Goal: Information Seeking & Learning: Learn about a topic

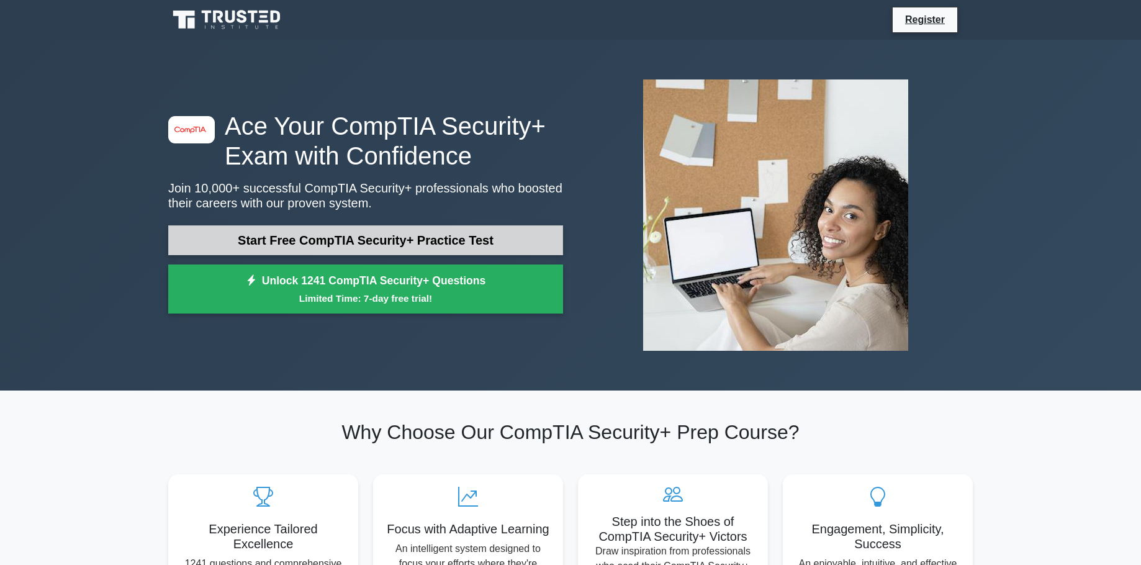
click at [395, 234] on link "Start Free CompTIA Security+ Practice Test" at bounding box center [365, 240] width 395 height 30
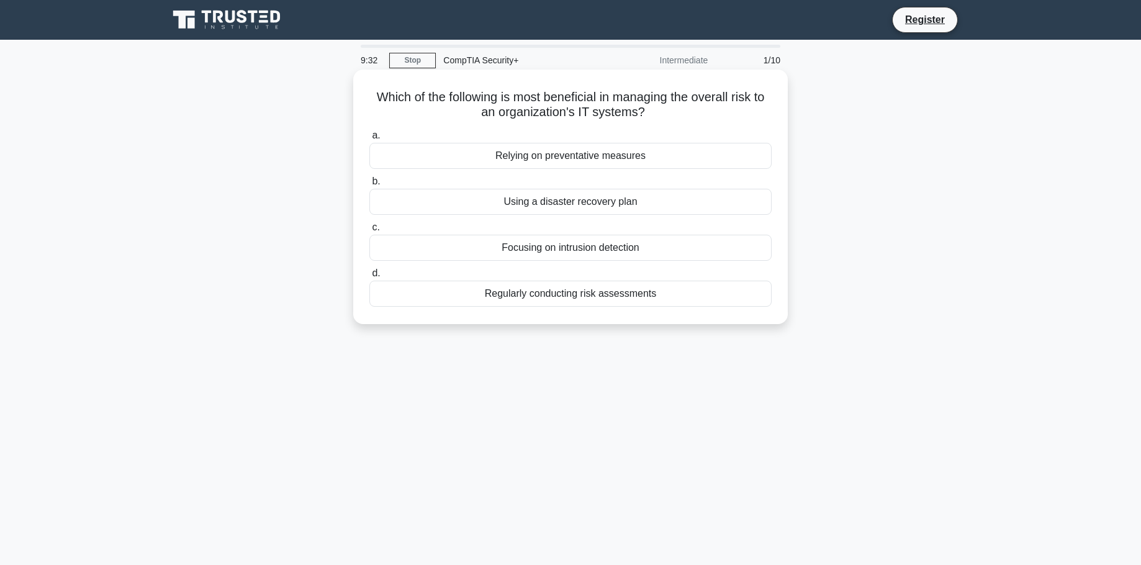
drag, startPoint x: 532, startPoint y: 97, endPoint x: 709, endPoint y: 120, distance: 178.4
click at [709, 120] on h5 "Which of the following is most beneficial in managing the overall risk to an or…" at bounding box center [570, 104] width 405 height 31
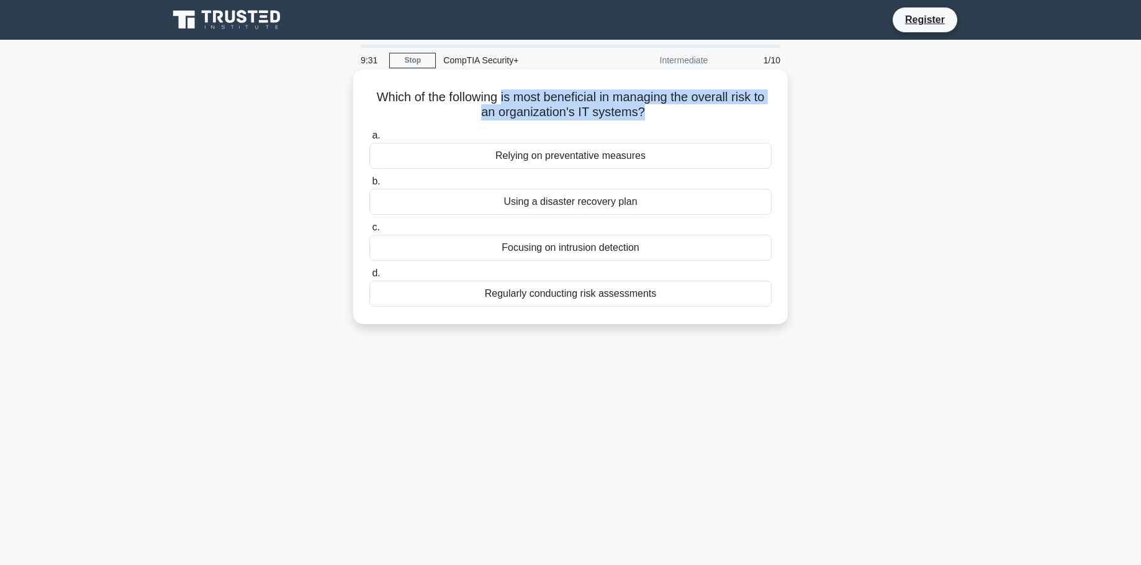
drag, startPoint x: 709, startPoint y: 120, endPoint x: 507, endPoint y: 93, distance: 204.1
click at [507, 93] on h5 "Which of the following is most beneficial in managing the overall risk to an or…" at bounding box center [570, 104] width 405 height 31
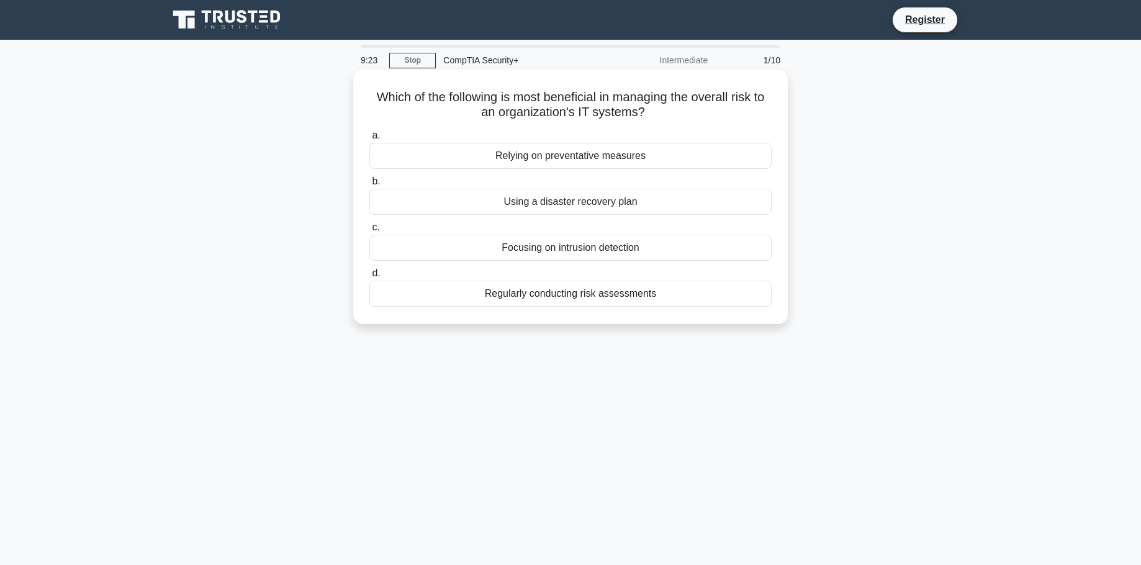
drag, startPoint x: 551, startPoint y: 99, endPoint x: 669, endPoint y: 122, distance: 120.2
click at [669, 122] on div "Which of the following is most beneficial in managing the overall risk to an or…" at bounding box center [570, 196] width 424 height 245
click at [498, 388] on div "9:16 Stop CompTIA Security+ Intermediate 1/10 Which of the following is most be…" at bounding box center [570, 355] width 819 height 621
click at [575, 299] on div "Regularly conducting risk assessments" at bounding box center [570, 294] width 402 height 26
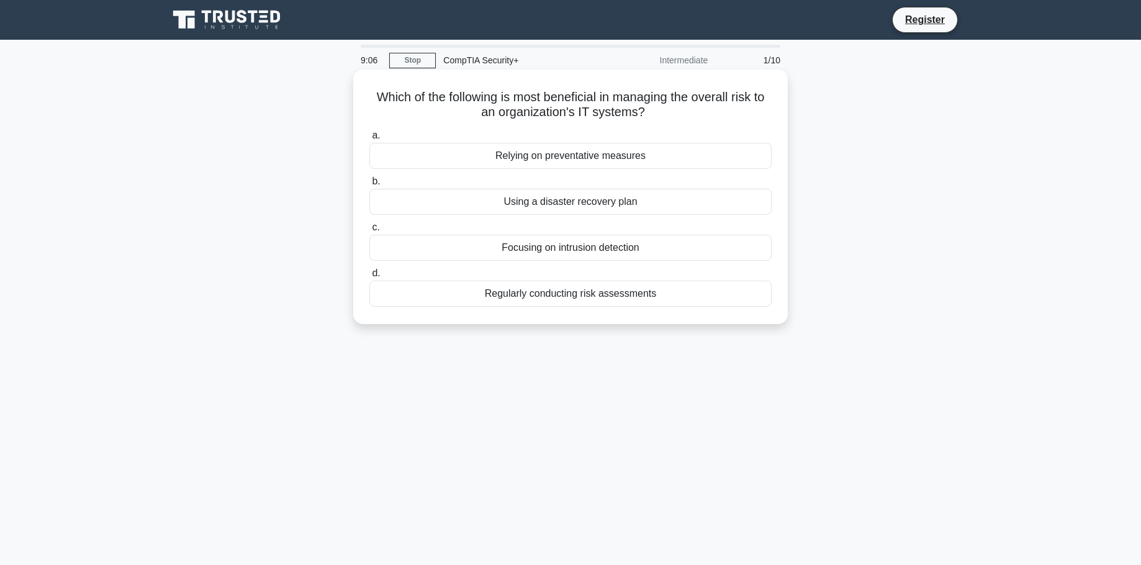
click at [369, 277] on input "d. Regularly conducting risk assessments" at bounding box center [369, 273] width 0 height 8
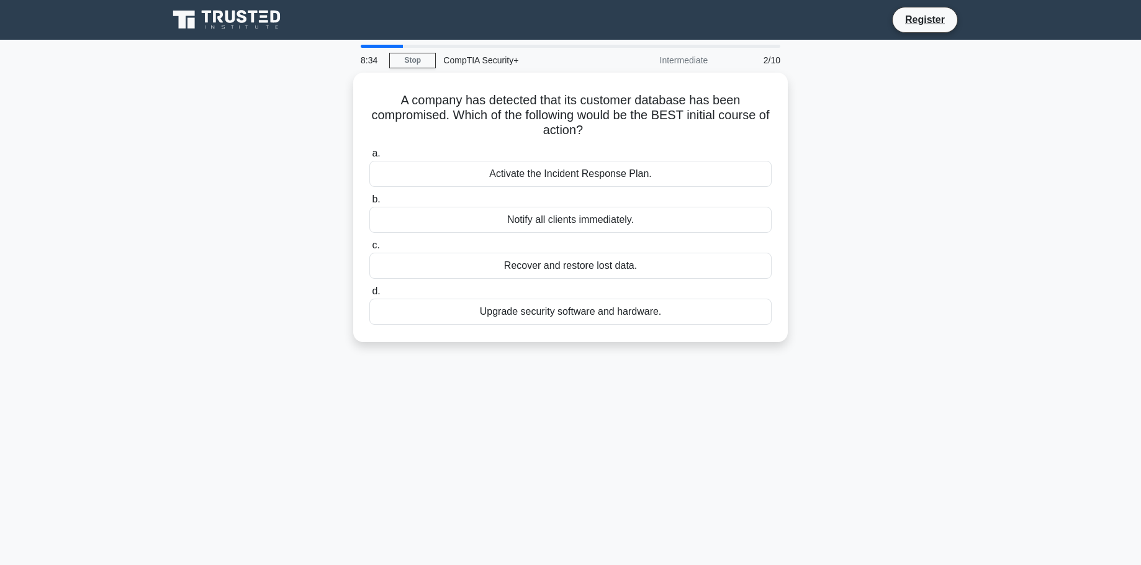
click at [888, 264] on div "A company has detected that its customer database has been compromised. Which o…" at bounding box center [570, 215] width 819 height 284
click at [590, 173] on div "Activate the Incident Response Plan." at bounding box center [570, 171] width 402 height 26
click at [369, 155] on input "a. Activate the Incident Response Plan." at bounding box center [369, 150] width 0 height 8
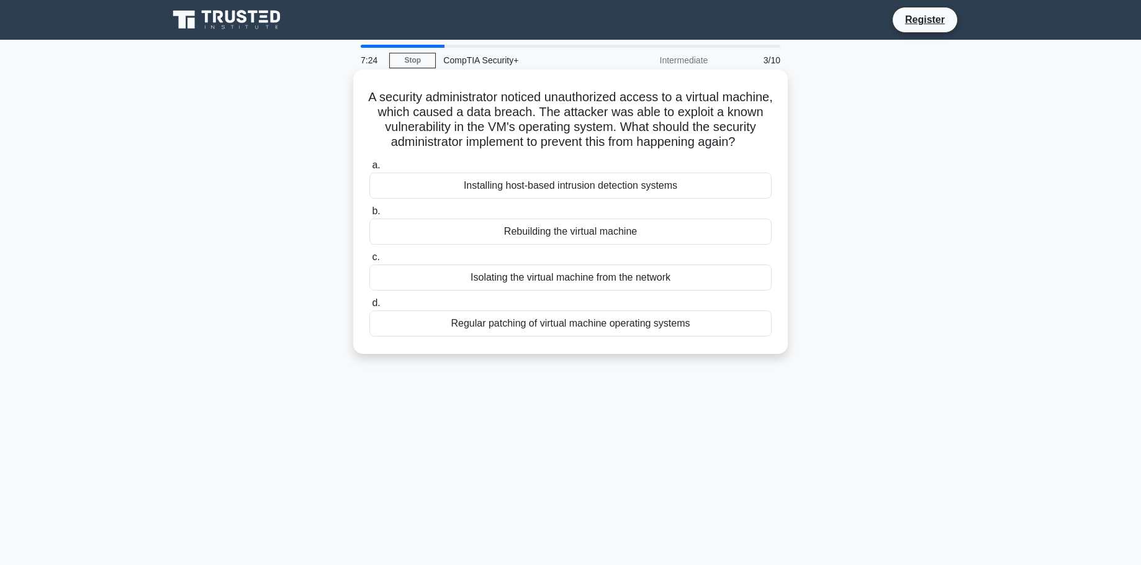
click at [557, 290] on div "Isolating the virtual machine from the network" at bounding box center [570, 277] width 402 height 26
click at [369, 261] on input "c. Isolating the virtual machine from the network" at bounding box center [369, 257] width 0 height 8
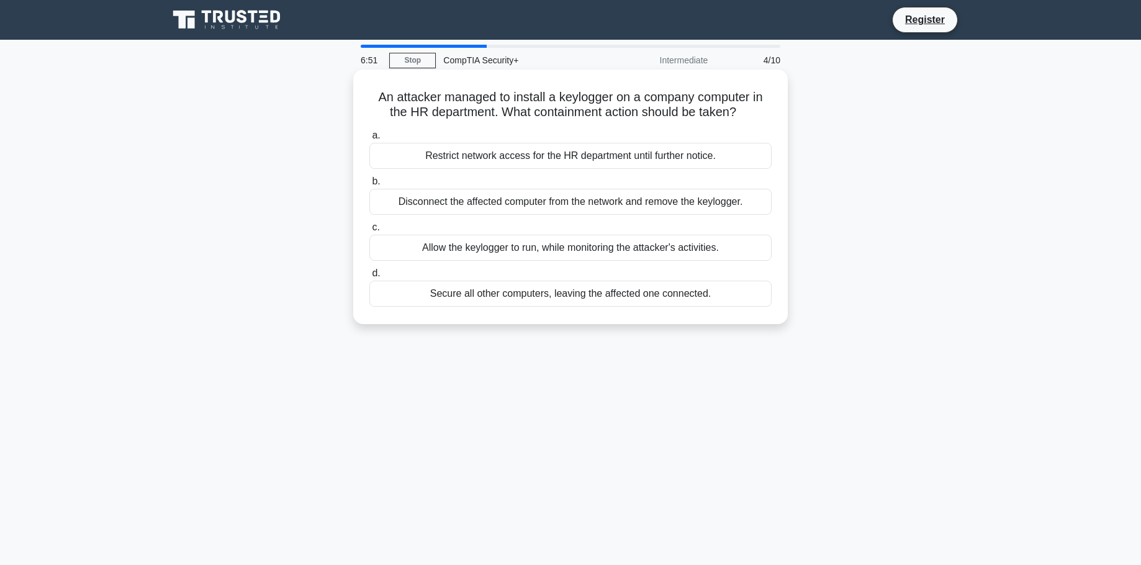
click at [624, 159] on div "Restrict network access for the HR department until further notice." at bounding box center [570, 156] width 402 height 26
click at [369, 140] on input "a. Restrict network access for the HR department until further notice." at bounding box center [369, 136] width 0 height 8
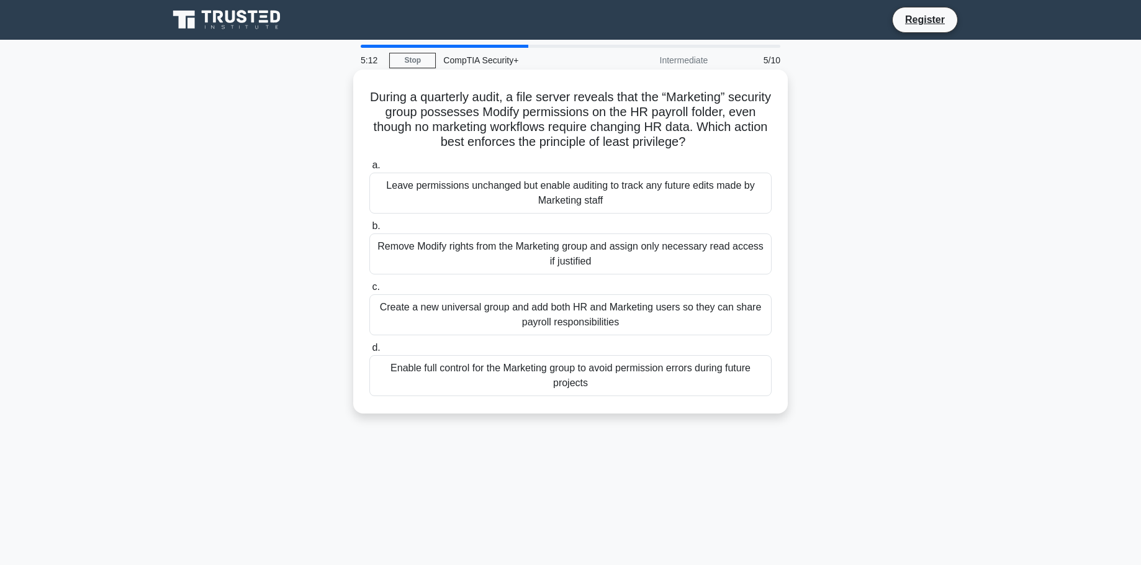
click at [631, 254] on div "Remove Modify rights from the Marketing group and assign only necessary read ac…" at bounding box center [570, 253] width 402 height 41
click at [369, 230] on input "b. Remove Modify rights from the Marketing group and assign only necessary read…" at bounding box center [369, 226] width 0 height 8
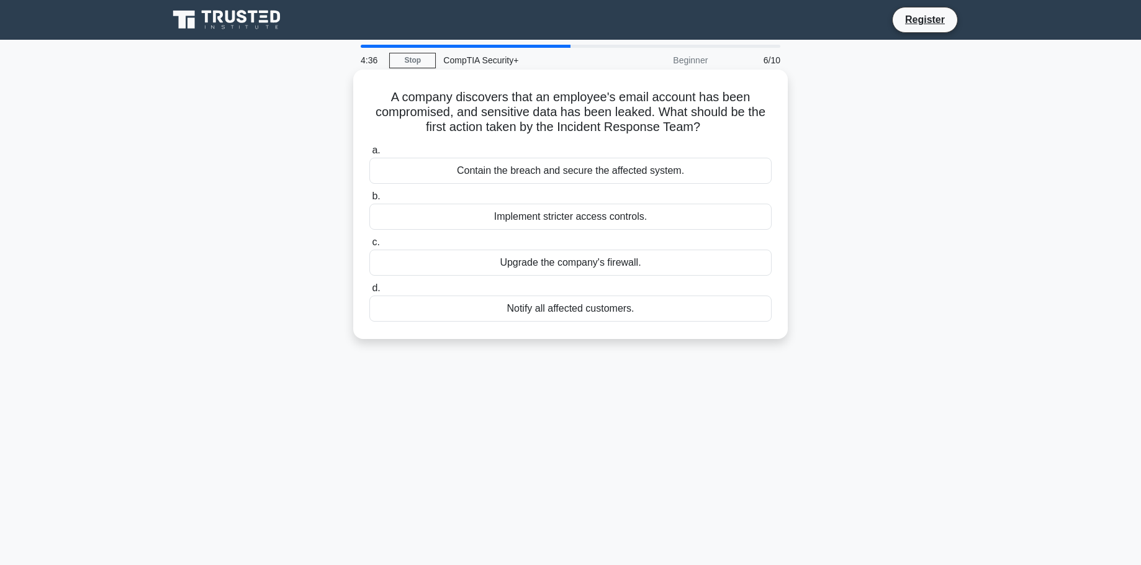
click at [658, 174] on div "Contain the breach and secure the affected system." at bounding box center [570, 171] width 402 height 26
click at [369, 155] on input "a. Contain the breach and secure the affected system." at bounding box center [369, 150] width 0 height 8
click at [626, 313] on div "Implement an application whitelist" at bounding box center [570, 308] width 402 height 26
click at [369, 292] on input "d. Implement an application whitelist" at bounding box center [369, 288] width 0 height 8
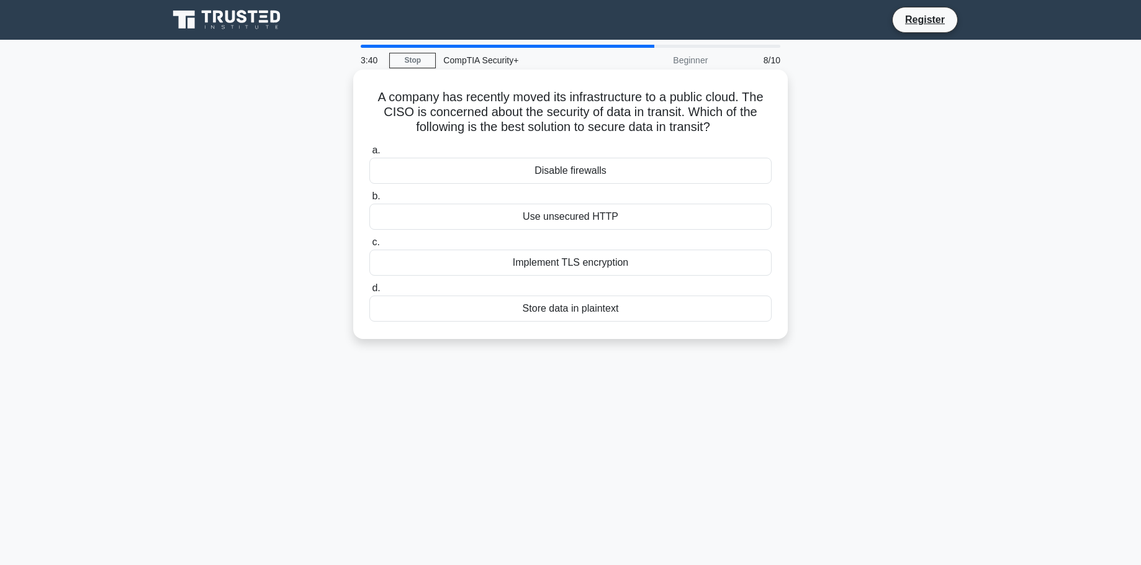
click at [611, 263] on div "Implement TLS encryption" at bounding box center [570, 262] width 402 height 26
click at [369, 246] on input "c. Implement TLS encryption" at bounding box center [369, 242] width 0 height 8
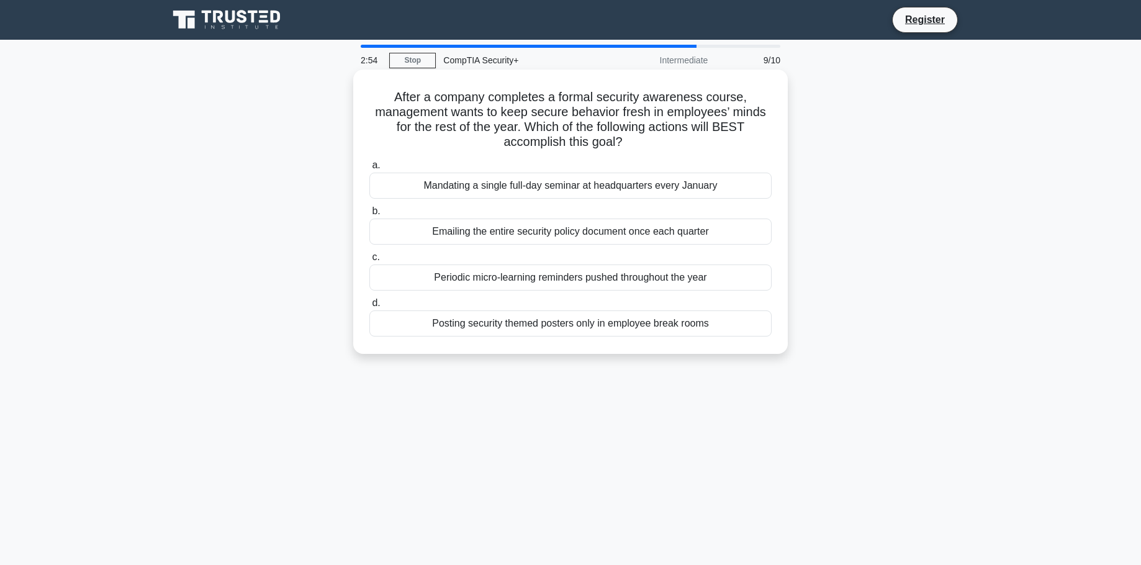
click at [701, 277] on div "Periodic micro-learning reminders pushed throughout the year" at bounding box center [570, 277] width 402 height 26
click at [369, 261] on input "c. Periodic micro-learning reminders pushed throughout the year" at bounding box center [369, 257] width 0 height 8
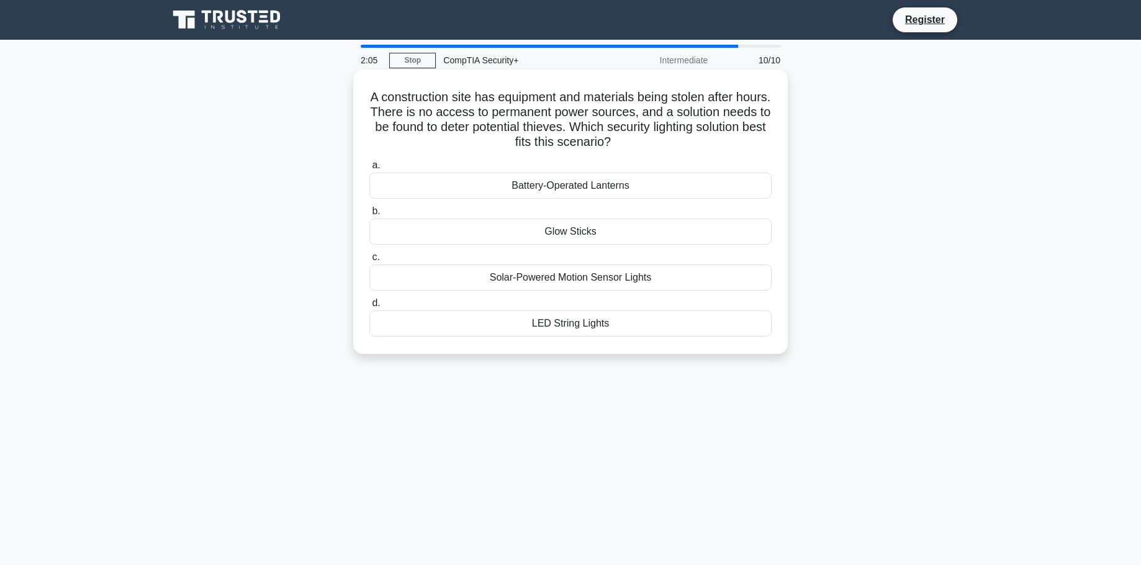
click at [619, 185] on div "Battery-Operated Lanterns" at bounding box center [570, 186] width 402 height 26
click at [369, 169] on input "a. Battery-Operated Lanterns" at bounding box center [369, 165] width 0 height 8
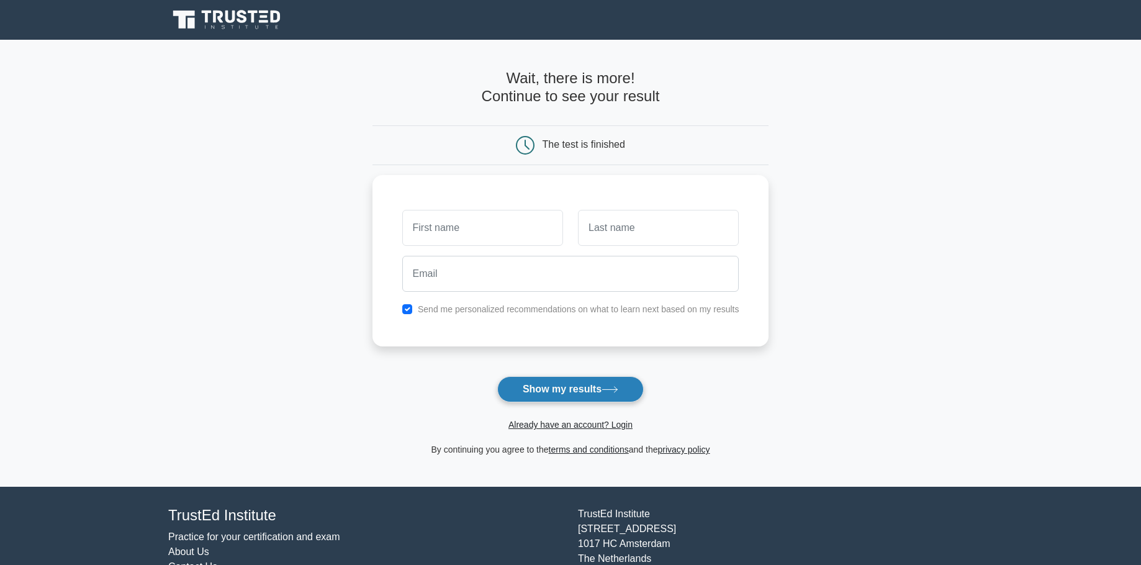
click at [583, 388] on button "Show my results" at bounding box center [570, 389] width 146 height 26
click at [882, 275] on main "Wait, there is more! Continue to see your result The test is finished and the" at bounding box center [570, 263] width 1141 height 447
click at [470, 226] on input "text" at bounding box center [482, 225] width 161 height 36
type input "a"
click at [653, 227] on input "text" at bounding box center [658, 225] width 161 height 36
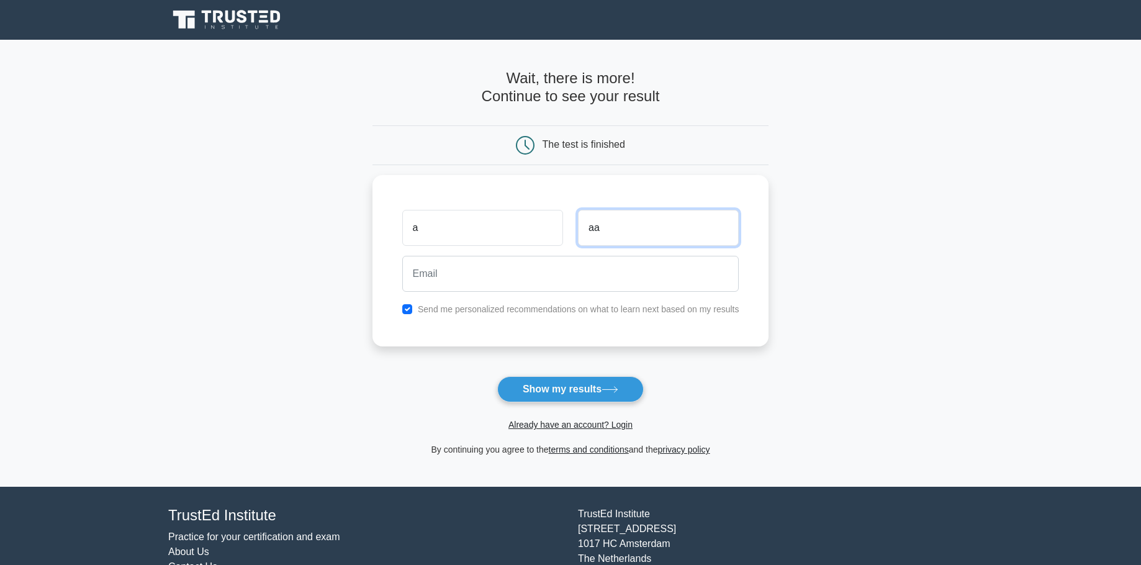
type input "aa"
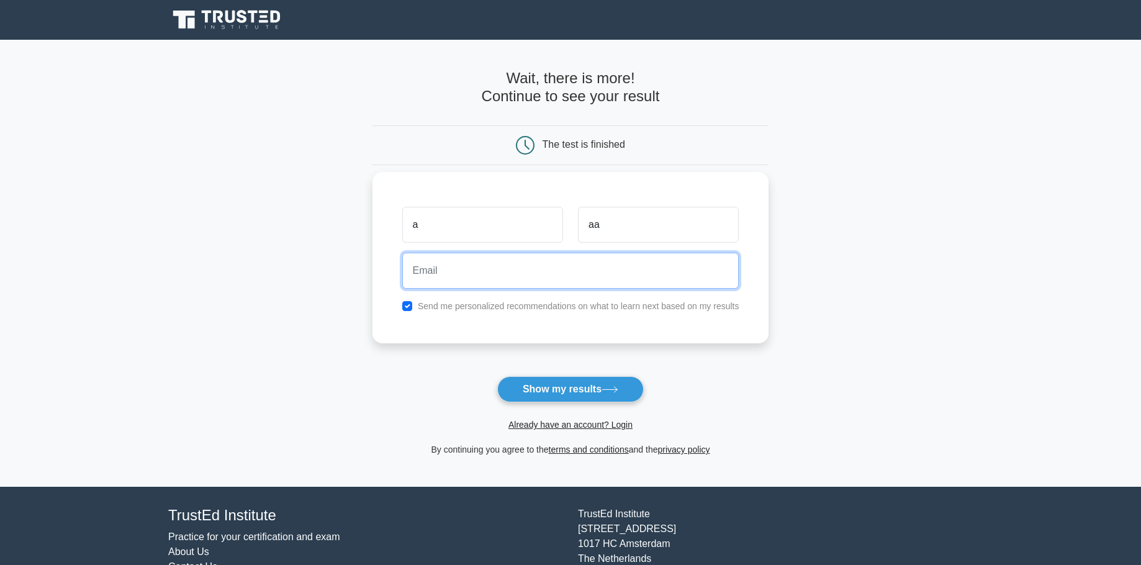
click at [488, 271] on input "email" at bounding box center [570, 271] width 337 height 36
paste input "vixape7636@mirarmax.com"
type input "vixape7636@mirarmax.com"
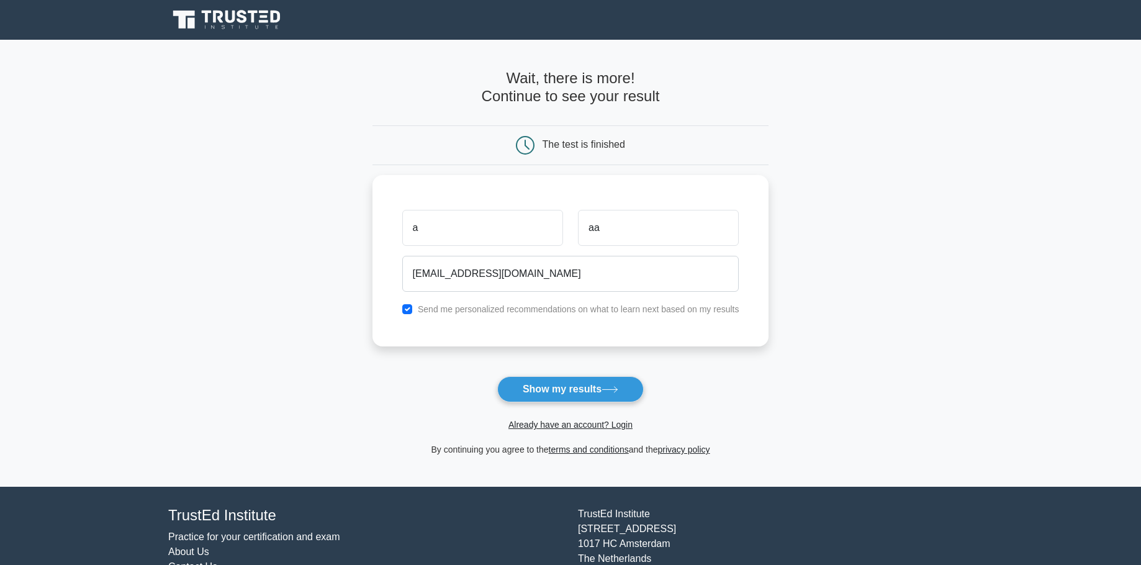
click at [396, 367] on form "Wait, there is more! Continue to see your result The test is finished a aa" at bounding box center [570, 263] width 397 height 387
click at [406, 307] on input "checkbox" at bounding box center [407, 306] width 10 height 10
checkbox input "false"
click at [560, 391] on button "Show my results" at bounding box center [570, 389] width 146 height 26
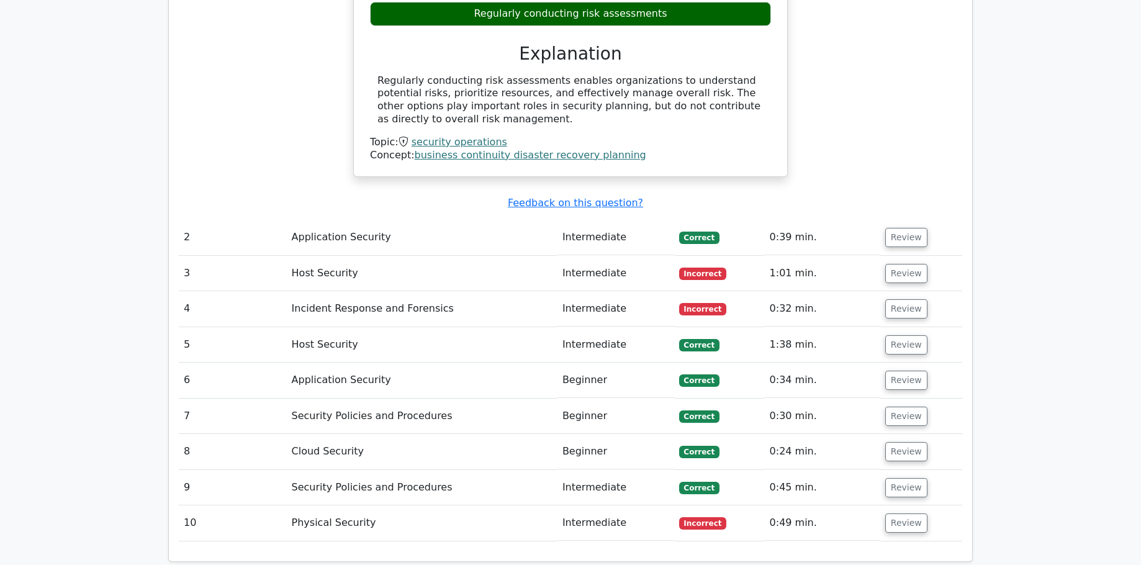
scroll to position [1241, 0]
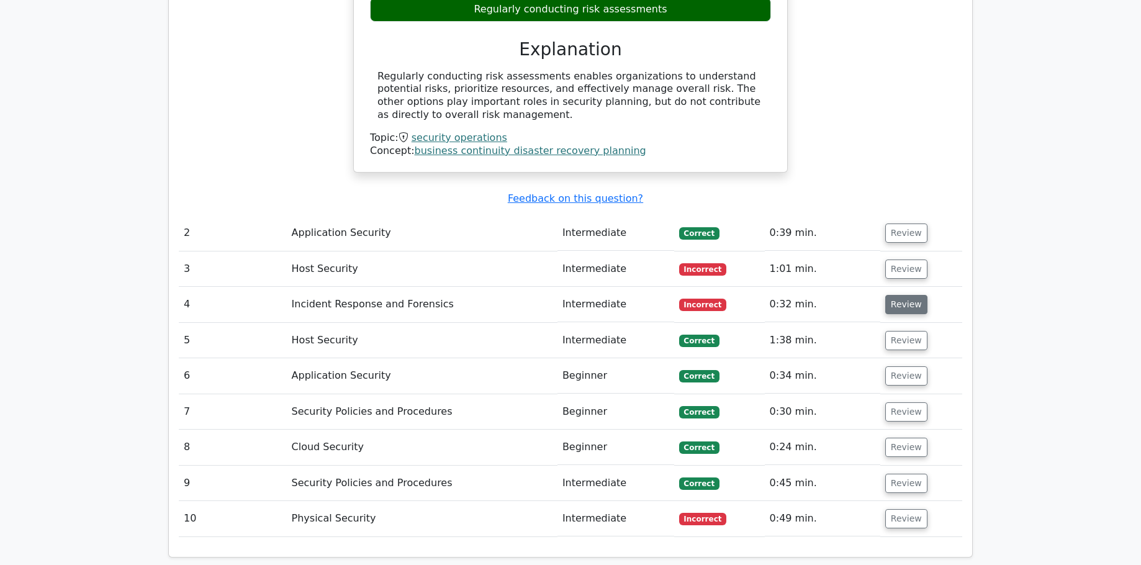
click at [900, 295] on button "Review" at bounding box center [906, 304] width 42 height 19
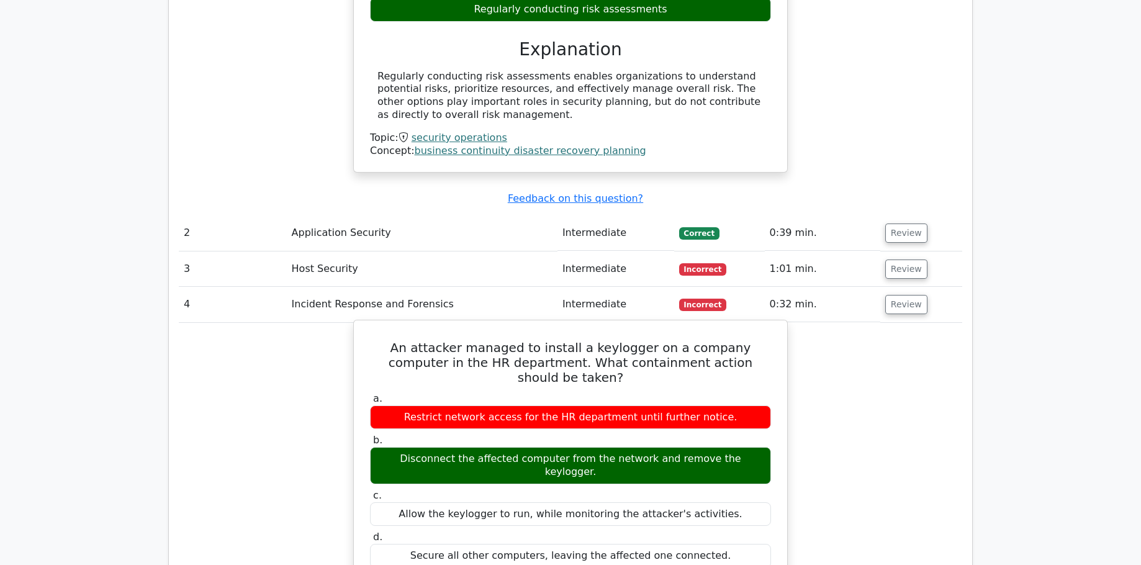
drag, startPoint x: 392, startPoint y: 366, endPoint x: 742, endPoint y: 367, distance: 350.0
click at [742, 405] on div "Restrict network access for the HR department until further notice." at bounding box center [570, 417] width 401 height 24
drag, startPoint x: 422, startPoint y: 407, endPoint x: 751, endPoint y: 413, distance: 329.0
click at [751, 447] on div "Disconnect the affected computer from the network and remove the keylogger." at bounding box center [570, 465] width 401 height 37
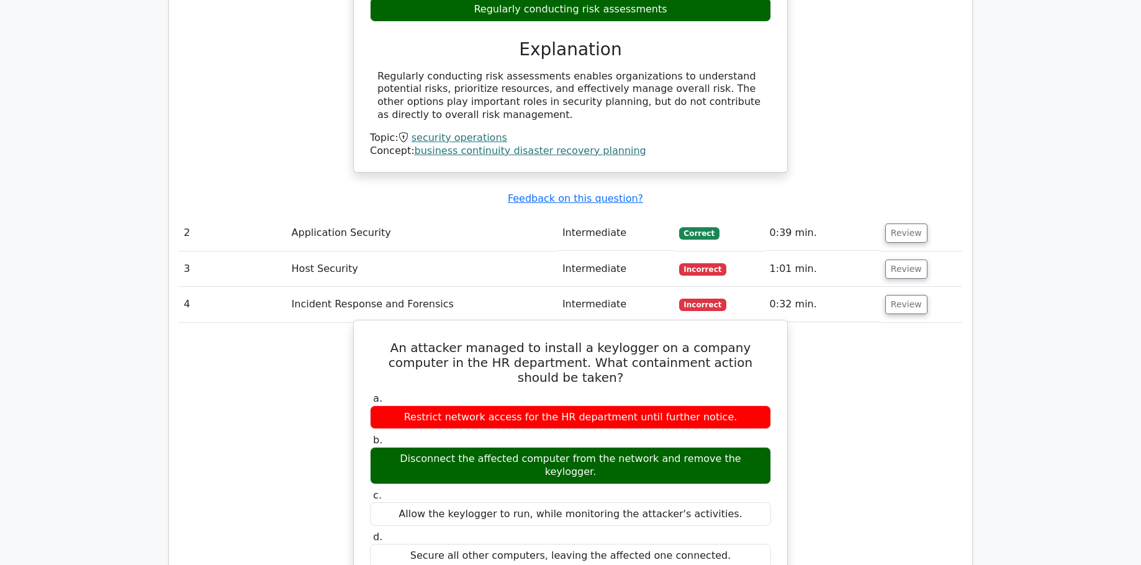
click at [751, 447] on div "Disconnect the affected computer from the network and remove the keylogger." at bounding box center [570, 465] width 401 height 37
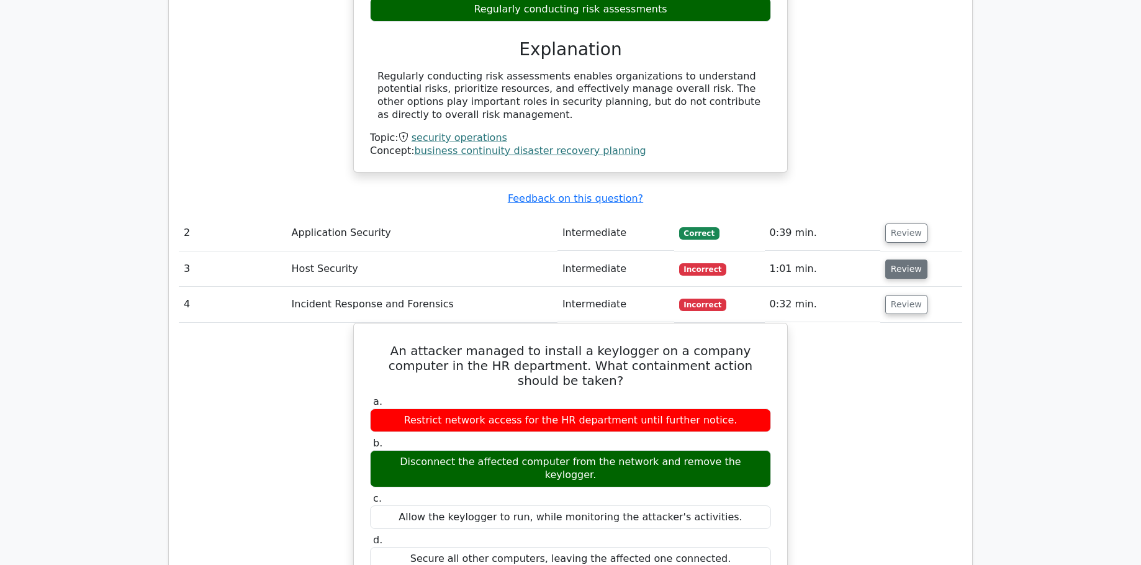
click at [904, 259] on button "Review" at bounding box center [906, 268] width 42 height 19
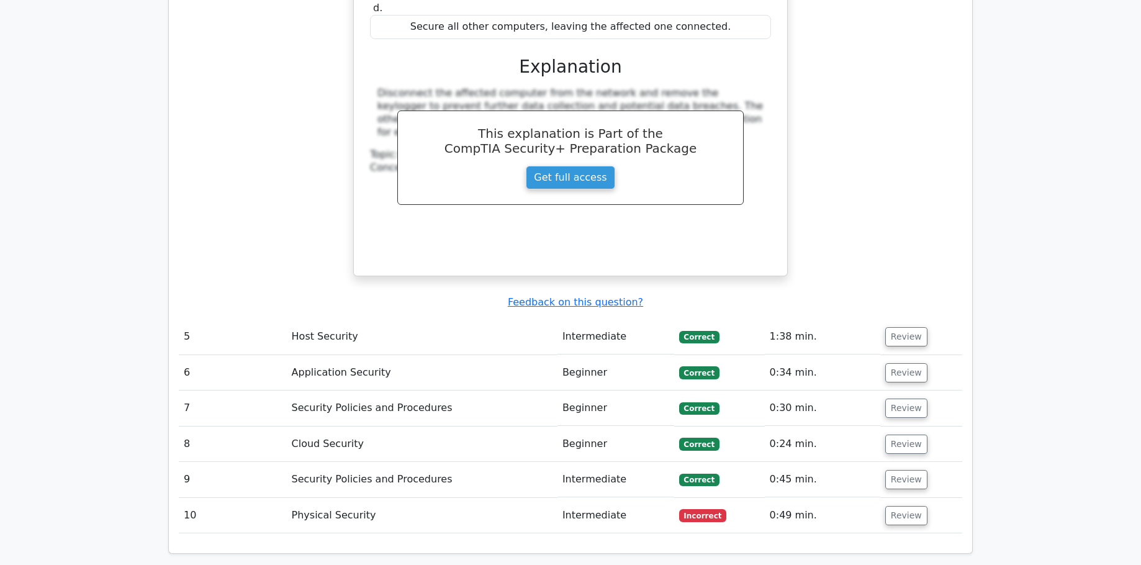
scroll to position [2420, 0]
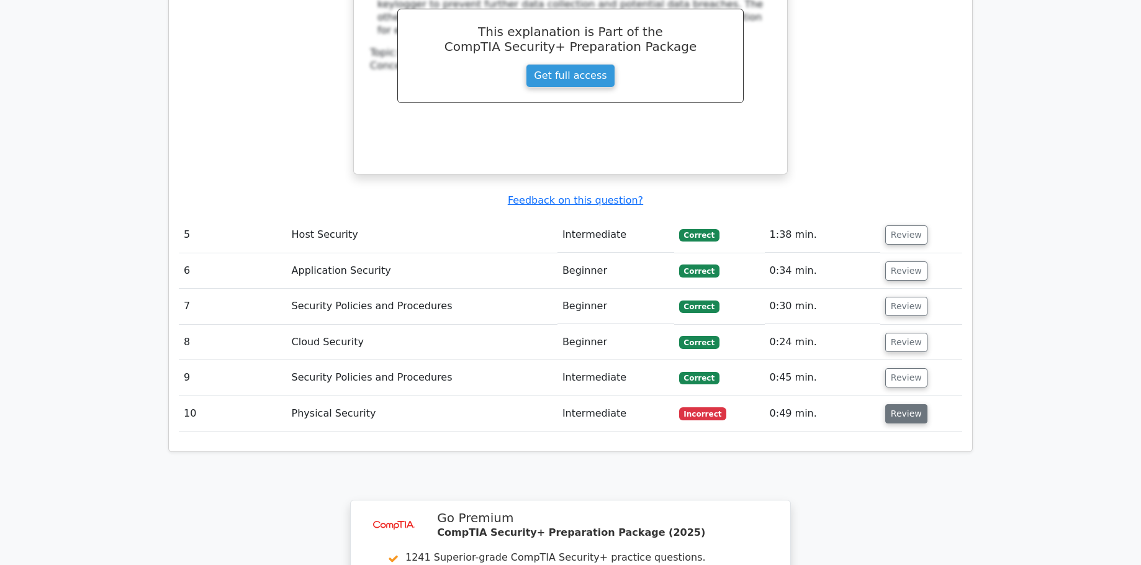
click at [894, 404] on button "Review" at bounding box center [906, 413] width 42 height 19
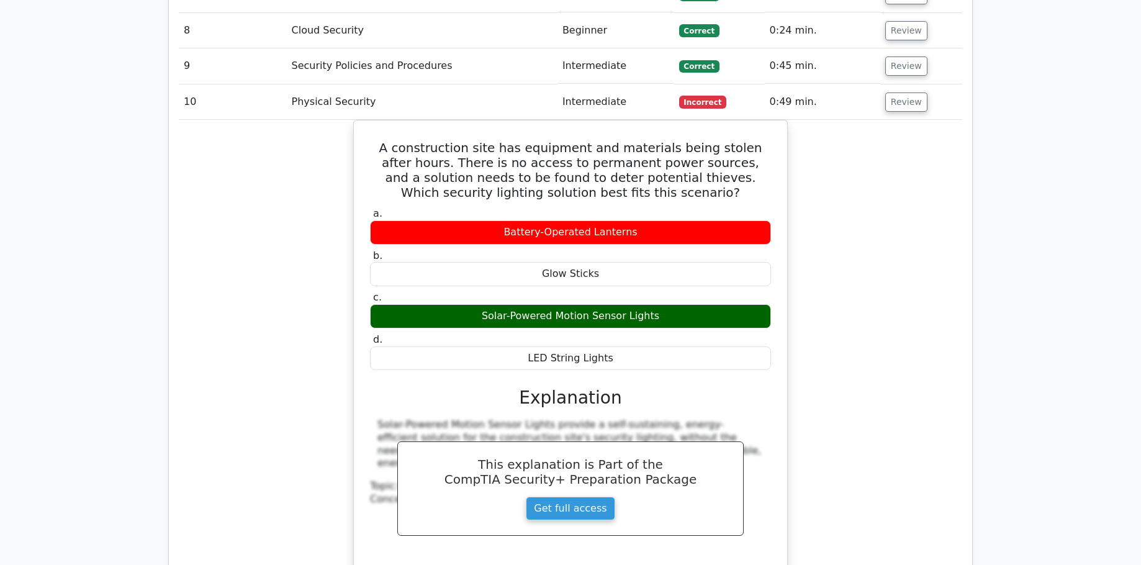
scroll to position [2731, 0]
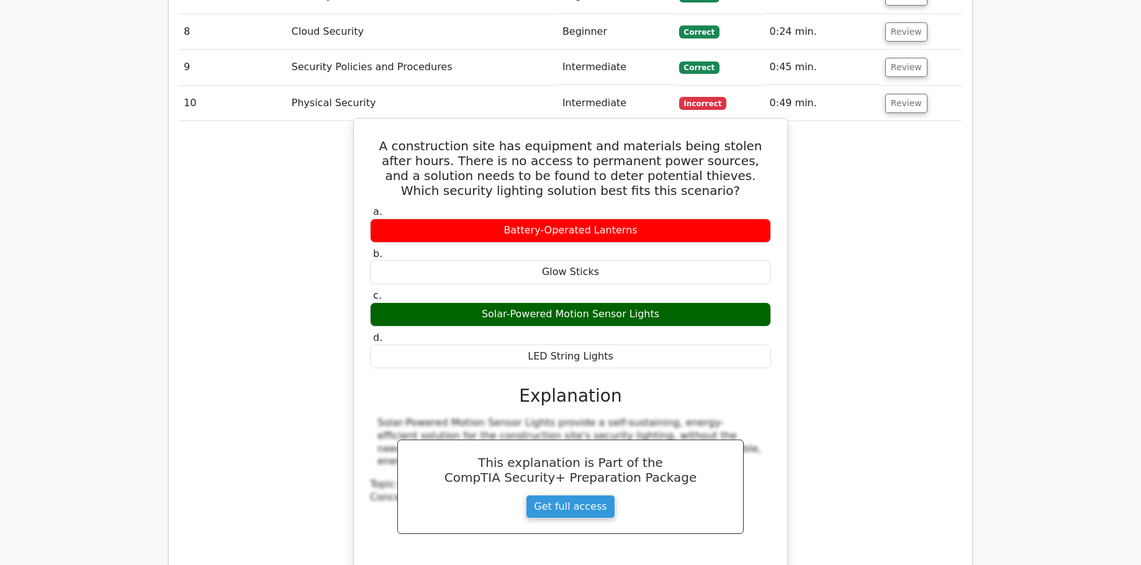
drag, startPoint x: 455, startPoint y: 248, endPoint x: 686, endPoint y: 253, distance: 231.5
click at [686, 302] on div "Solar-Powered Motion Sensor Lights" at bounding box center [570, 314] width 401 height 24
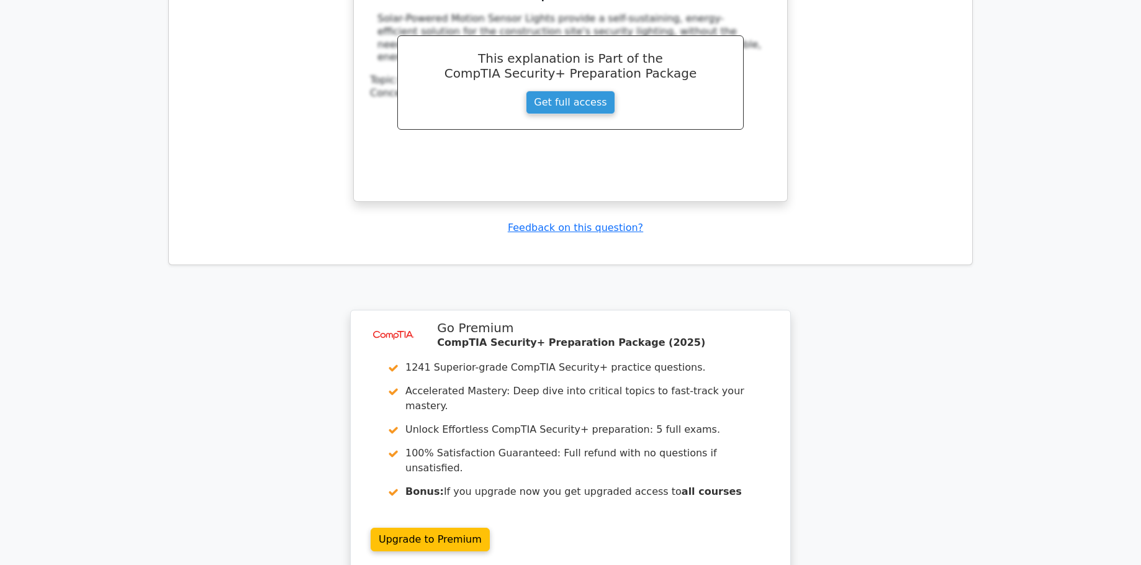
scroll to position [3289, 0]
